Goal: Complete application form

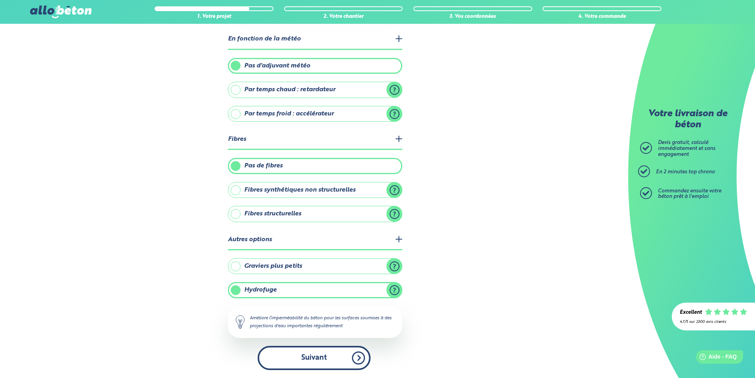
click at [348, 355] on button "Suivant" at bounding box center [314, 358] width 113 height 24
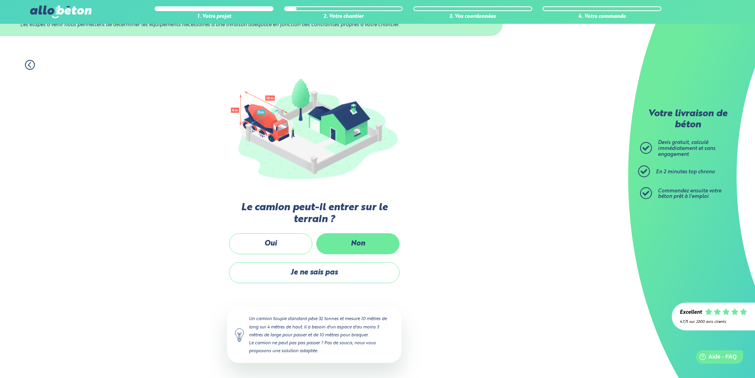
click at [350, 242] on label "Non" at bounding box center [357, 243] width 83 height 21
click at [0, 0] on input "Non" at bounding box center [0, 0] width 0 height 0
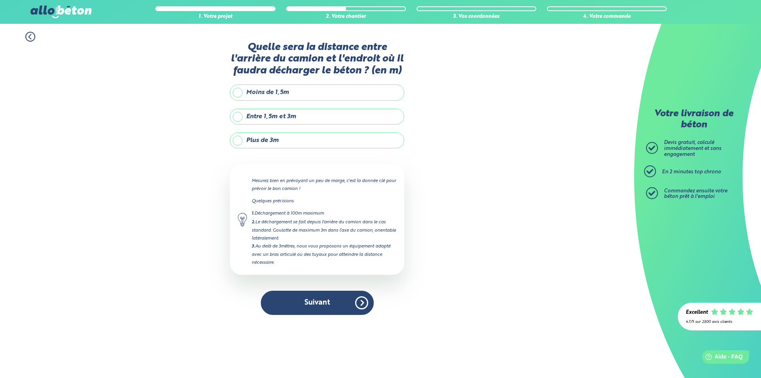
click at [240, 140] on label "Plus de 3m" at bounding box center [317, 140] width 174 height 16
click at [0, 0] on input "Plus de 3m" at bounding box center [0, 0] width 0 height 0
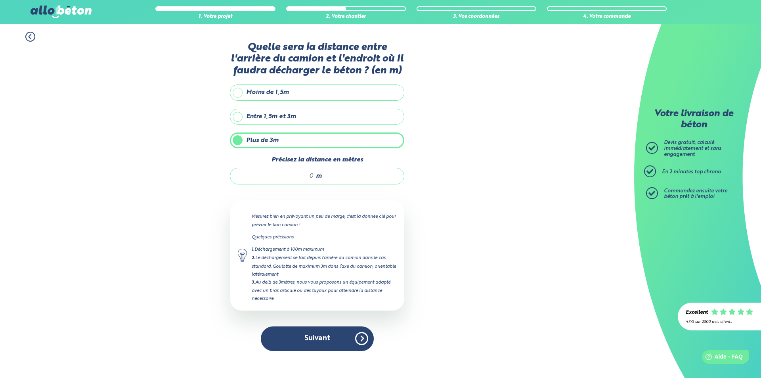
drag, startPoint x: 304, startPoint y: 177, endPoint x: 313, endPoint y: 177, distance: 9.5
click at [313, 177] on input "Précisez la distance en mètres" at bounding box center [276, 176] width 76 height 8
drag, startPoint x: 312, startPoint y: 177, endPoint x: 308, endPoint y: 177, distance: 4.4
click at [308, 177] on input "Précisez la distance en mètres" at bounding box center [276, 176] width 76 height 8
type input "15"
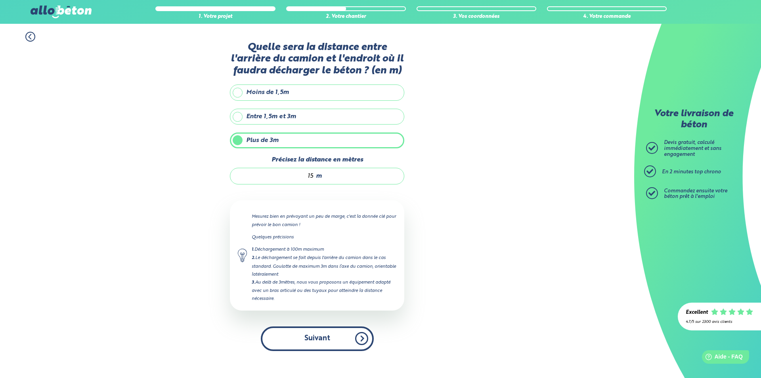
click at [335, 337] on button "Suivant" at bounding box center [317, 338] width 113 height 24
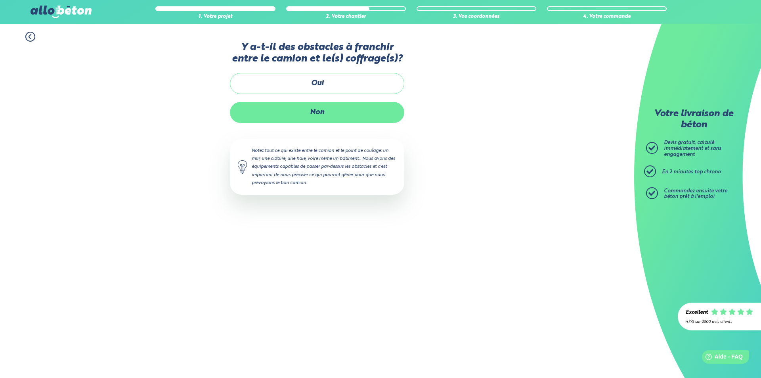
click at [319, 119] on label "Non" at bounding box center [317, 112] width 174 height 21
click at [0, 0] on input "Non" at bounding box center [0, 0] width 0 height 0
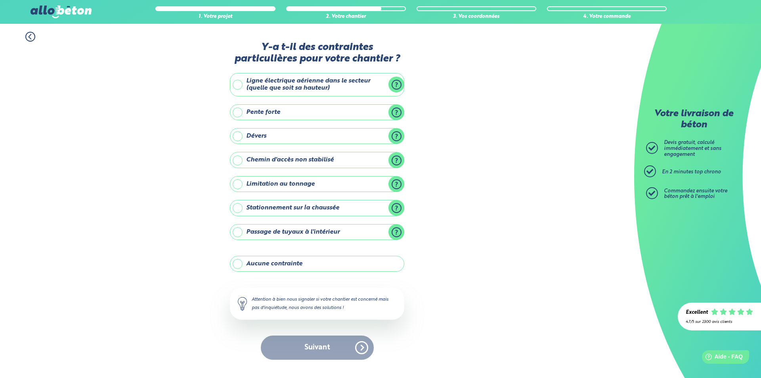
drag, startPoint x: 272, startPoint y: 261, endPoint x: 281, endPoint y: 280, distance: 21.5
click at [272, 261] on label "Aucune contrainte" at bounding box center [317, 264] width 174 height 16
click at [0, 0] on input "Aucune contrainte" at bounding box center [0, 0] width 0 height 0
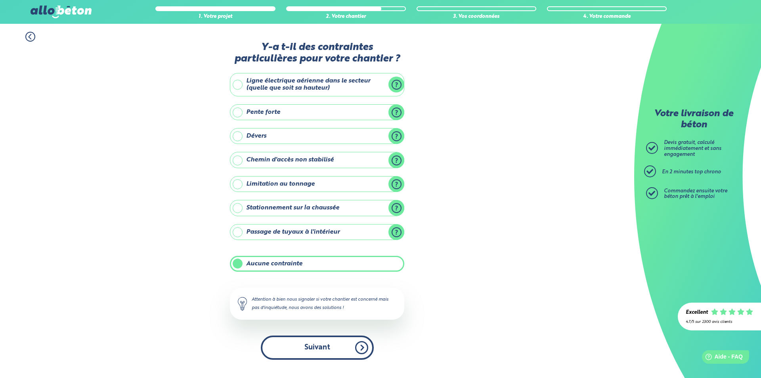
click at [312, 345] on button "Suivant" at bounding box center [317, 347] width 113 height 24
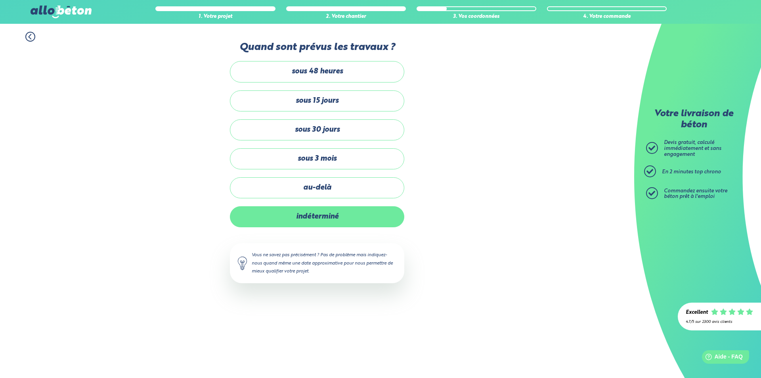
click at [315, 222] on label "indéterminé" at bounding box center [317, 216] width 174 height 21
click at [0, 0] on input "indéterminé" at bounding box center [0, 0] width 0 height 0
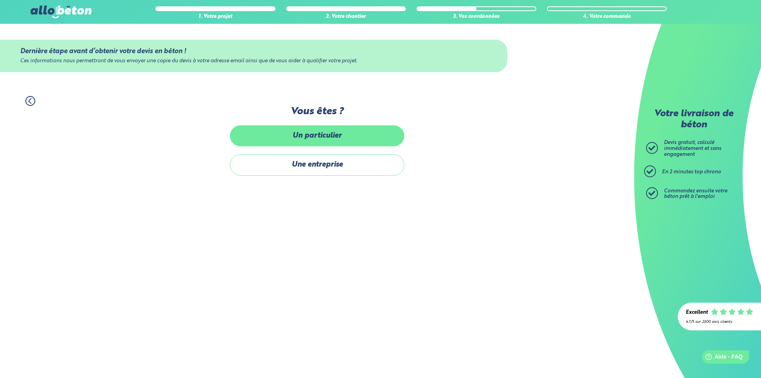
click at [318, 138] on label "Un particulier" at bounding box center [317, 135] width 174 height 21
click at [0, 0] on input "Un particulier" at bounding box center [0, 0] width 0 height 0
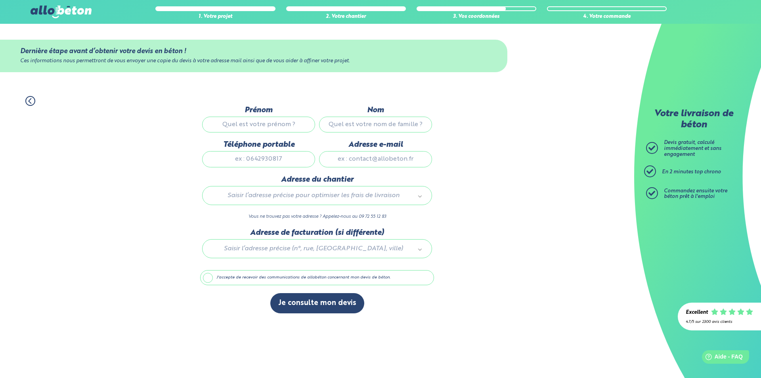
click at [283, 118] on input "Prénom" at bounding box center [258, 125] width 113 height 16
type input "[PERSON_NAME]"
click at [331, 126] on input "Nom" at bounding box center [375, 125] width 113 height 16
type input "sestre"
click at [262, 159] on input "Téléphone portable" at bounding box center [258, 159] width 113 height 16
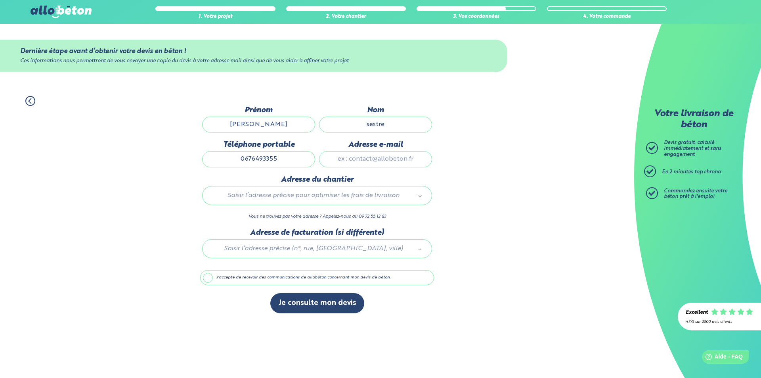
type input "0676493355"
click at [341, 163] on input "Adresse e-mail" at bounding box center [375, 159] width 113 height 16
type input "[EMAIL_ADDRESS][DOMAIN_NAME]"
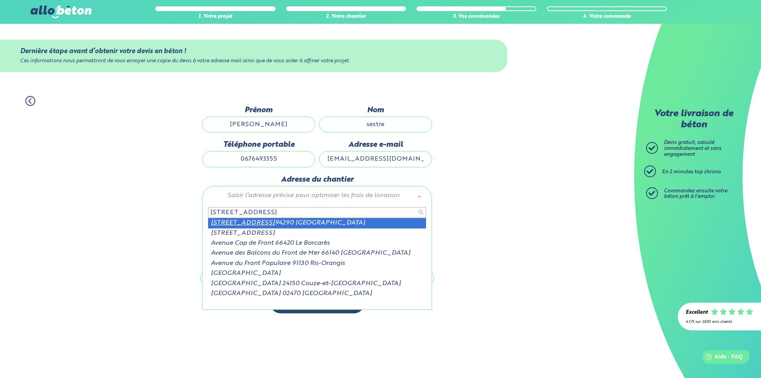
type input "[STREET_ADDRESS]"
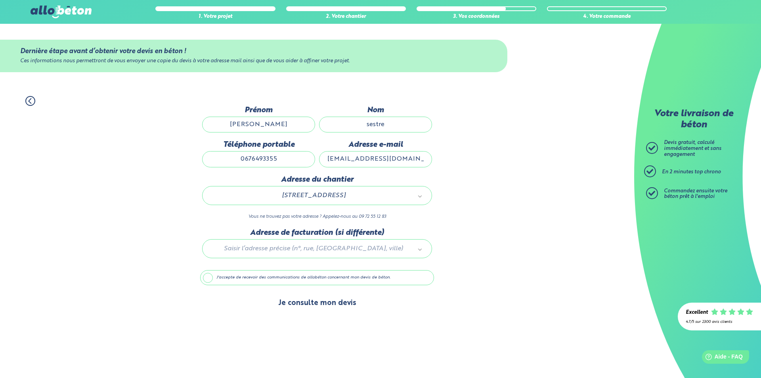
click at [310, 308] on button "Je consulte mon devis" at bounding box center [317, 303] width 94 height 20
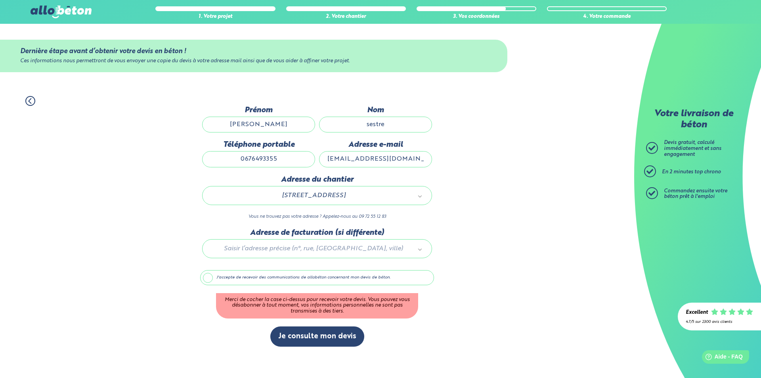
click at [278, 280] on label "J'accepte de recevoir des communications de allobéton concernant mon devis de b…" at bounding box center [317, 277] width 234 height 15
click at [0, 0] on input "J'accepte de recevoir des communications de allobéton concernant mon devis de b…" at bounding box center [0, 0] width 0 height 0
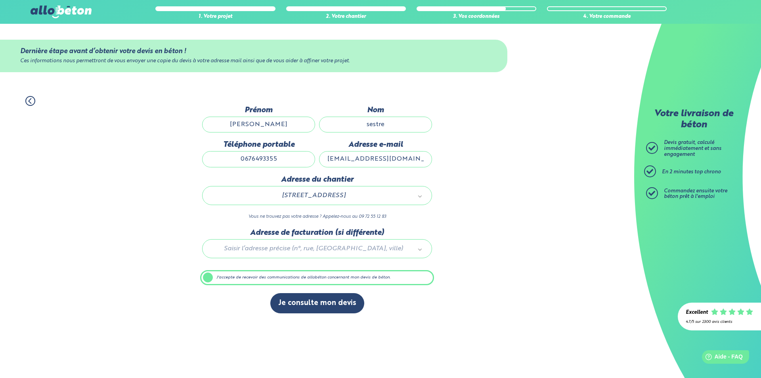
click at [273, 285] on div "Dernière étape avant d’obtenir votre devis en béton ! Ces informations nous per…" at bounding box center [317, 213] width 234 height 215
click at [270, 281] on label "J'accepte de recevoir des communications de allobéton concernant mon devis de b…" at bounding box center [317, 277] width 234 height 15
click at [0, 0] on input "J'accepte de recevoir des communications de allobéton concernant mon devis de b…" at bounding box center [0, 0] width 0 height 0
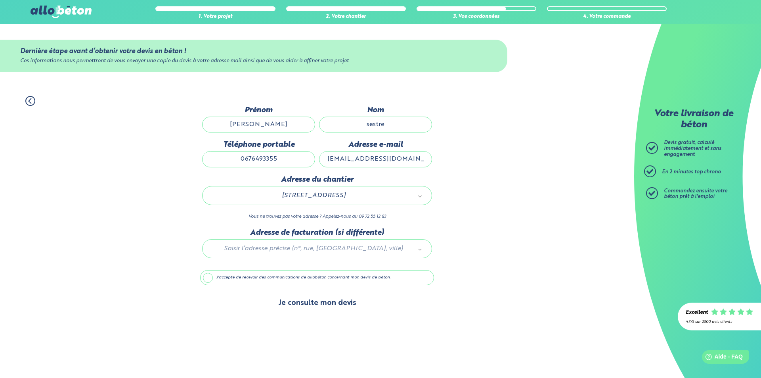
click at [292, 308] on button "Je consulte mon devis" at bounding box center [317, 303] width 94 height 20
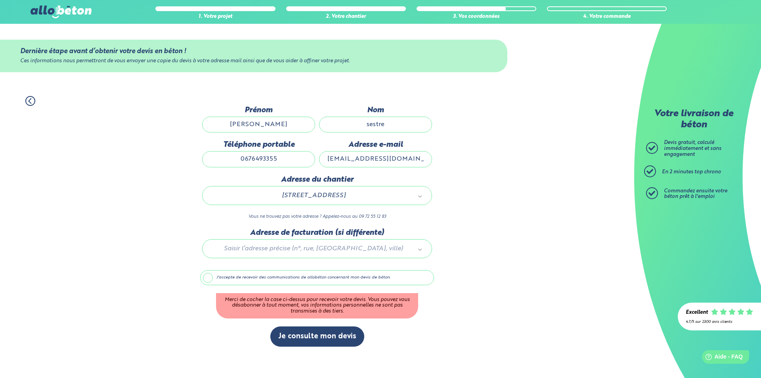
click at [249, 274] on label "J'accepte de recevoir des communications de allobéton concernant mon devis de b…" at bounding box center [317, 277] width 234 height 15
click at [0, 0] on input "J'accepte de recevoir des communications de allobéton concernant mon devis de b…" at bounding box center [0, 0] width 0 height 0
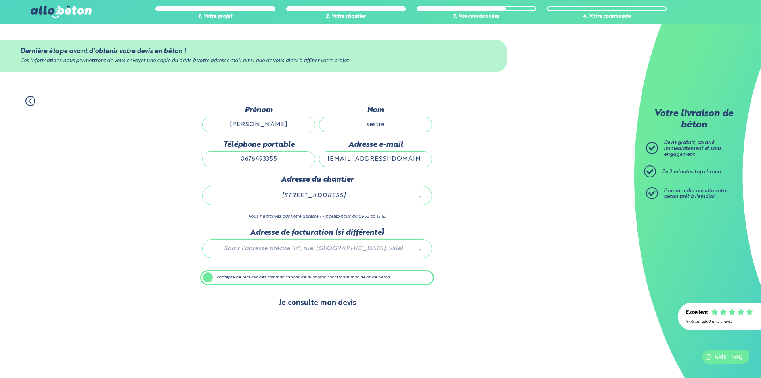
click at [300, 308] on button "Je consulte mon devis" at bounding box center [317, 303] width 94 height 20
